Goal: Task Accomplishment & Management: Use online tool/utility

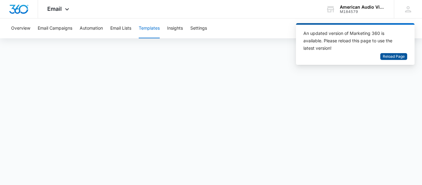
click at [390, 56] on span "Reload Page" at bounding box center [393, 57] width 22 height 6
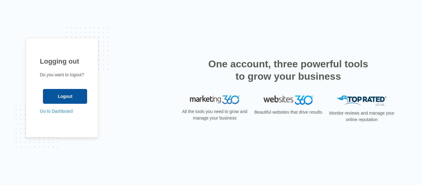
click at [65, 93] on input "Logout" at bounding box center [65, 96] width 44 height 15
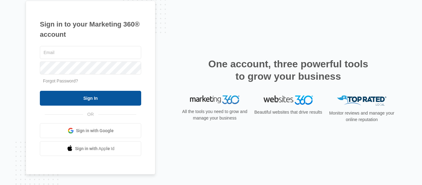
type input "[EMAIL_ADDRESS][DOMAIN_NAME]"
click at [89, 100] on input "Sign In" at bounding box center [90, 98] width 101 height 15
